Goal: Transaction & Acquisition: Purchase product/service

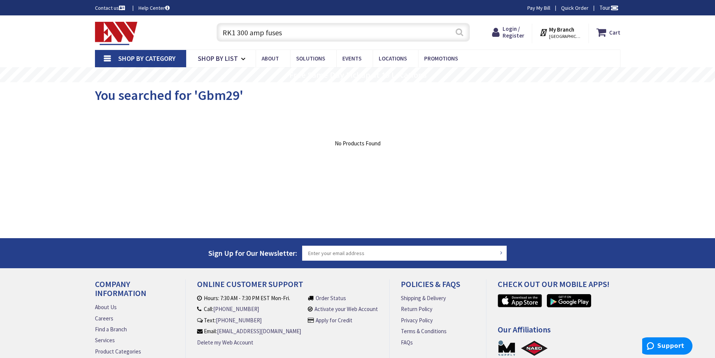
type input "RK1 300 amp fuses"
click at [458, 32] on button "Search" at bounding box center [459, 32] width 10 height 17
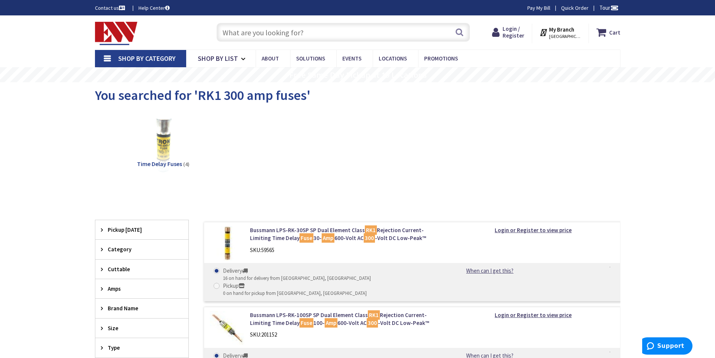
click at [260, 32] on input "text" at bounding box center [343, 32] width 253 height 19
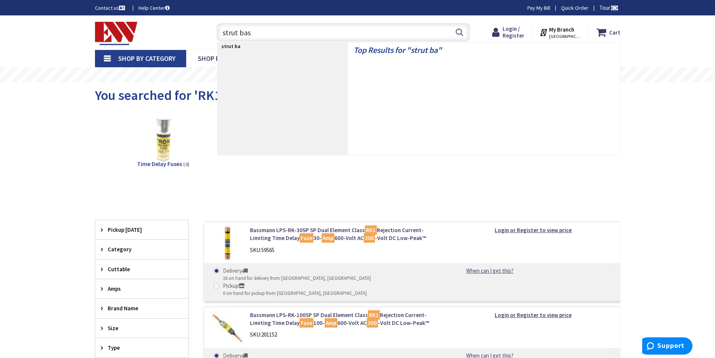
type input "strut base"
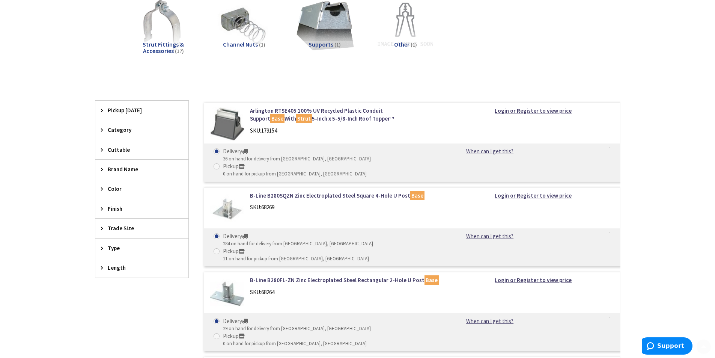
scroll to position [125, 0]
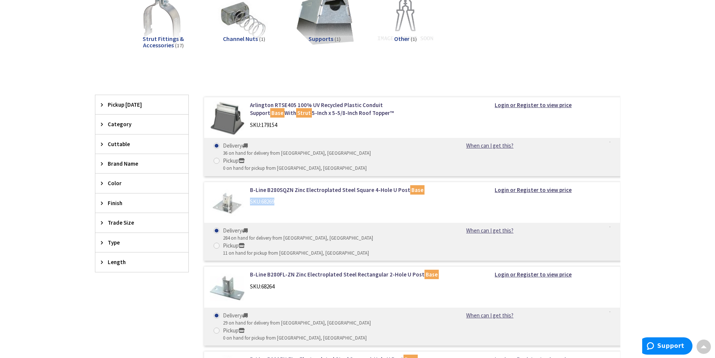
drag, startPoint x: 279, startPoint y: 187, endPoint x: 255, endPoint y: 186, distance: 24.0
click at [252, 197] on div "SKU: 68269" at bounding box center [345, 201] width 191 height 8
click at [259, 197] on div "SKU: 68269" at bounding box center [345, 201] width 191 height 8
drag, startPoint x: 278, startPoint y: 185, endPoint x: 249, endPoint y: 187, distance: 29.7
click at [249, 187] on div "B-Line B280SQZN Zinc Electroplated Steel Square 4-Hole U Post Base SKU: 68269" at bounding box center [345, 198] width 202 height 24
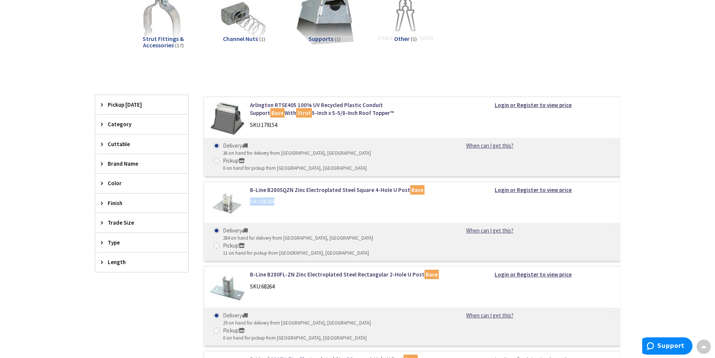
copy div "SKU: 68269"
